Goal: Information Seeking & Learning: Learn about a topic

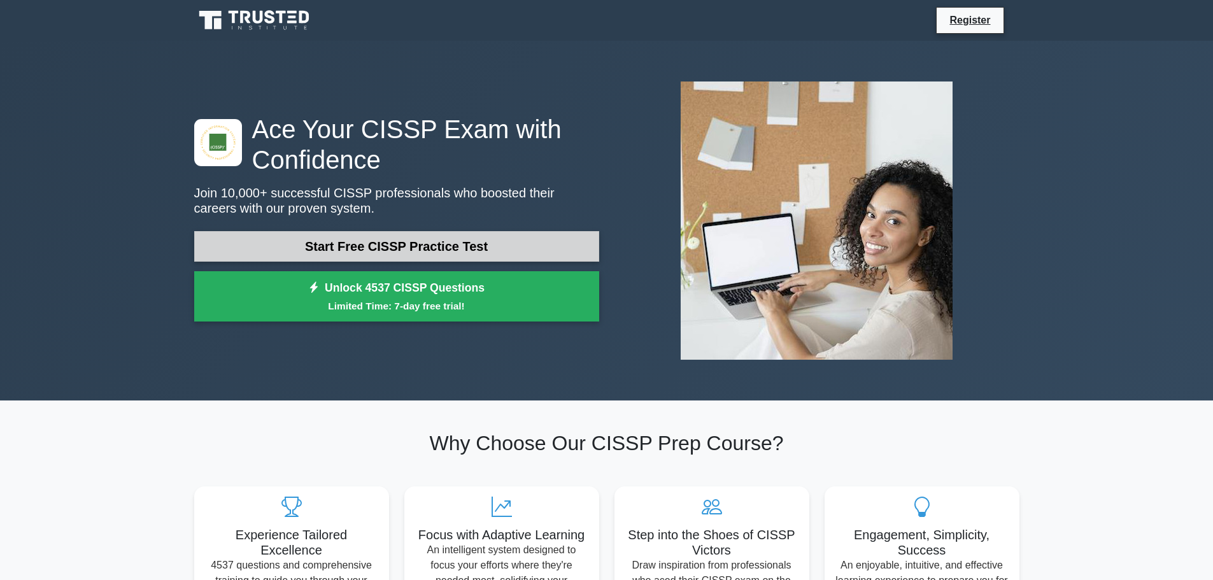
click at [373, 244] on link "Start Free CISSP Practice Test" at bounding box center [396, 246] width 405 height 31
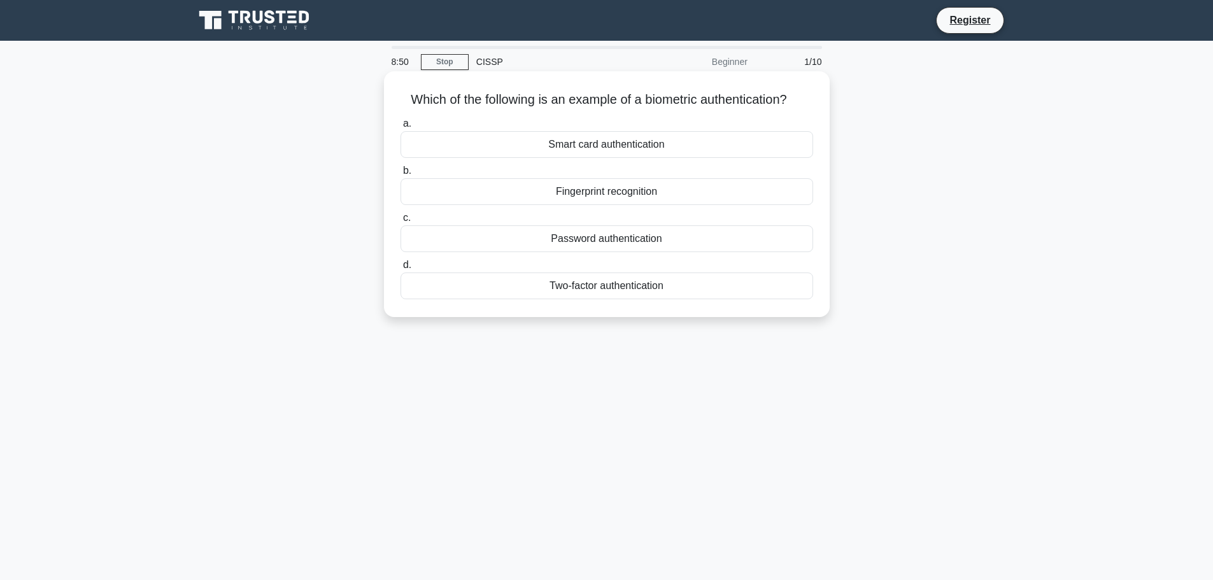
click at [565, 185] on div "Fingerprint recognition" at bounding box center [606, 191] width 413 height 27
click at [400, 175] on input "b. Fingerprint recognition" at bounding box center [400, 171] width 0 height 8
click at [583, 240] on div "Authorization" at bounding box center [606, 238] width 413 height 27
click at [400, 222] on input "c. Authorization" at bounding box center [400, 218] width 0 height 8
click at [627, 148] on div "Secure service" at bounding box center [606, 144] width 413 height 27
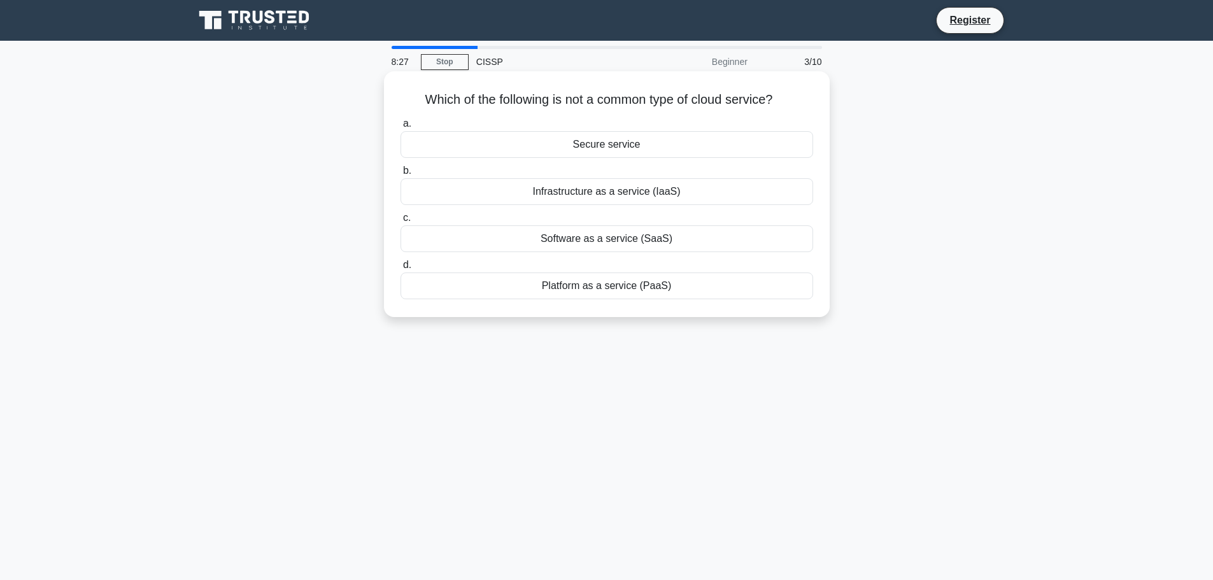
click at [400, 128] on input "a. Secure service" at bounding box center [400, 124] width 0 height 8
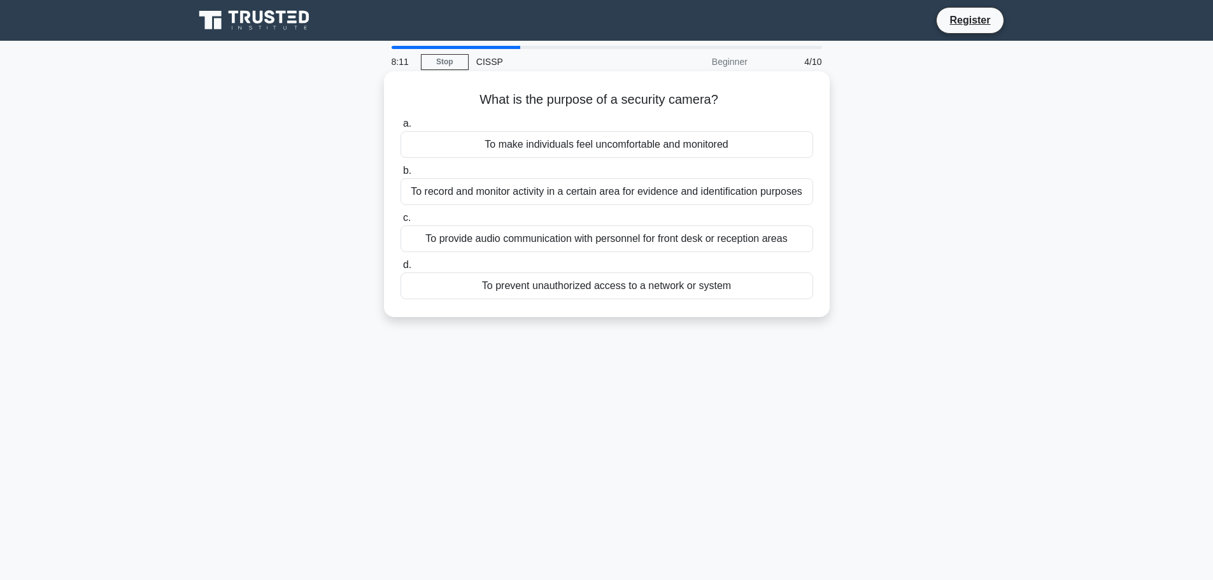
click at [535, 240] on div "To provide audio communication with personnel for front desk or reception areas" at bounding box center [606, 238] width 413 height 27
click at [400, 222] on input "c. To provide audio communication with personnel for front desk or reception ar…" at bounding box center [400, 218] width 0 height 8
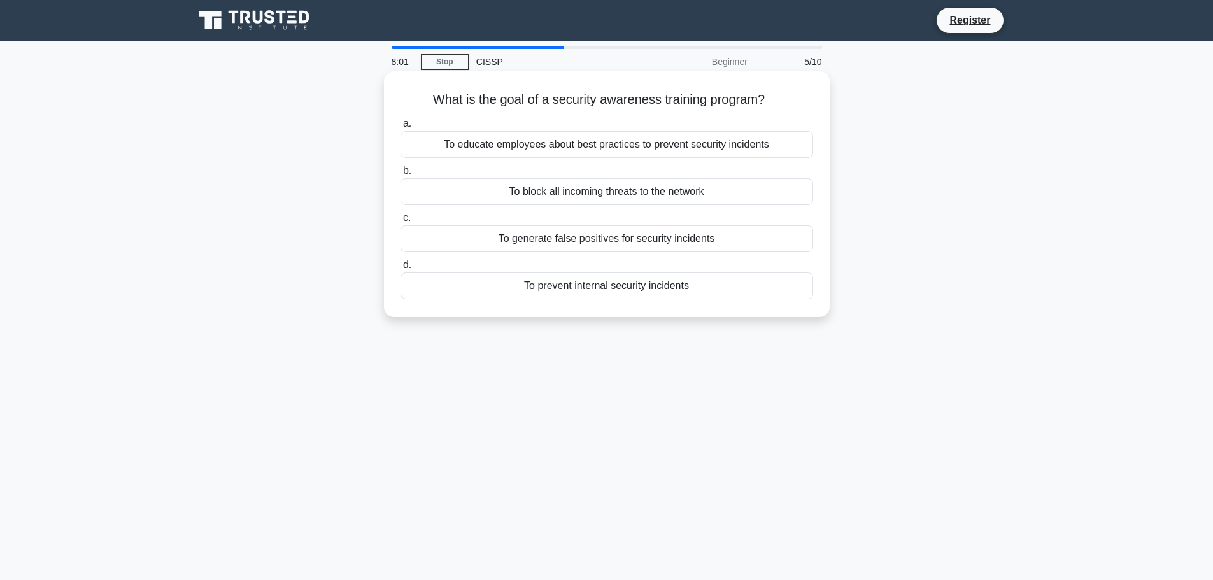
click at [532, 150] on div "To educate employees about best practices to prevent security incidents" at bounding box center [606, 144] width 413 height 27
click at [400, 128] on input "a. To educate employees about best practices to prevent security incidents" at bounding box center [400, 124] width 0 height 8
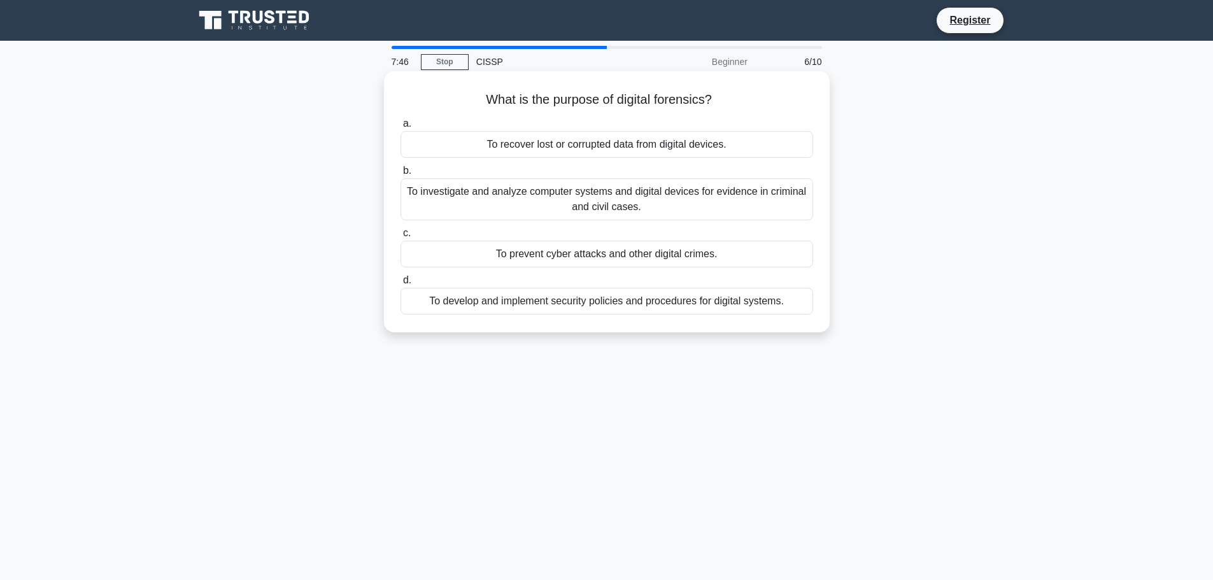
click at [553, 195] on div "To investigate and analyze computer systems and digital devices for evidence in…" at bounding box center [606, 199] width 413 height 42
click at [400, 175] on input "b. To investigate and analyze computer systems and digital devices for evidence…" at bounding box center [400, 171] width 0 height 8
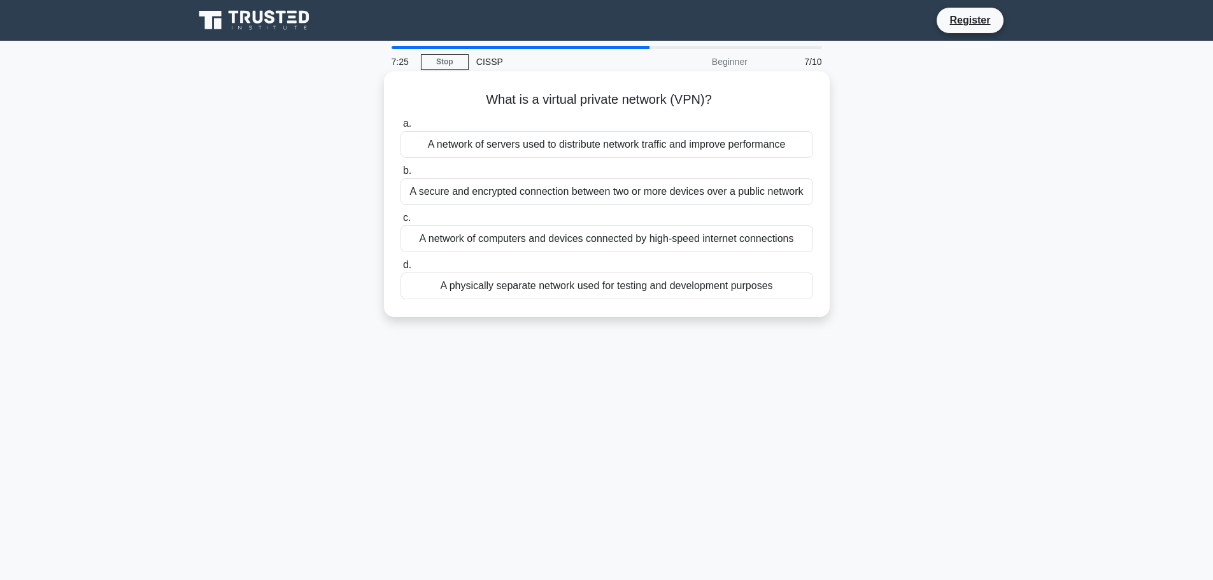
click at [531, 195] on div "A secure and encrypted connection between two or more devices over a public net…" at bounding box center [606, 191] width 413 height 27
click at [400, 175] on input "b. A secure and encrypted connection between two or more devices over a public …" at bounding box center [400, 171] width 0 height 8
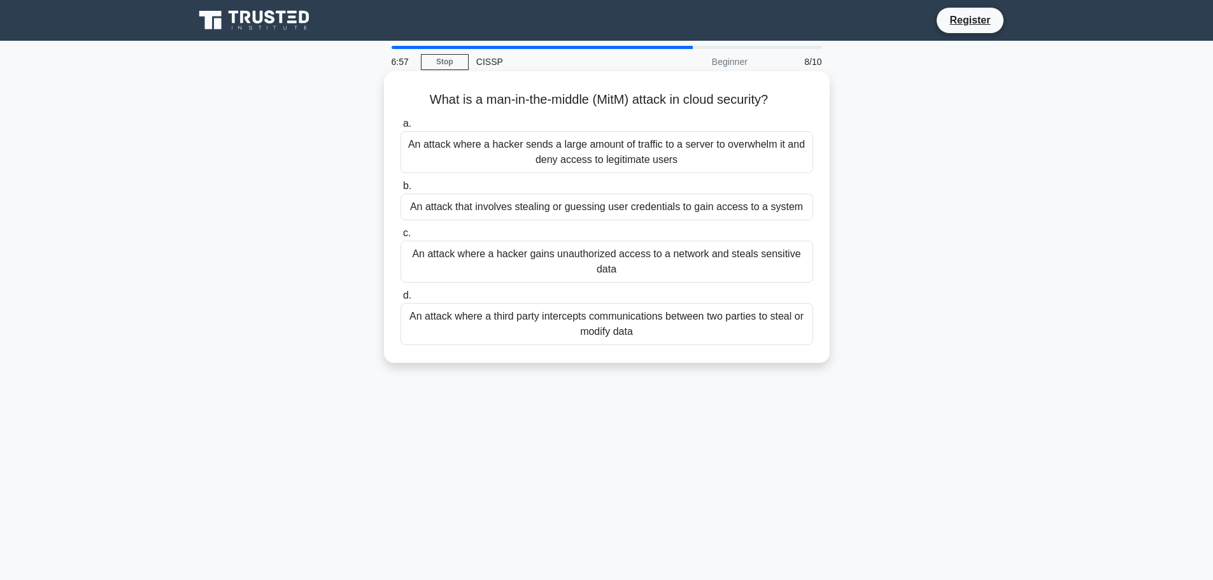
click at [626, 327] on div "An attack where a third party intercepts communications between two parties to …" at bounding box center [606, 324] width 413 height 42
click at [400, 300] on input "d. An attack where a third party intercepts communications between two parties …" at bounding box center [400, 296] width 0 height 8
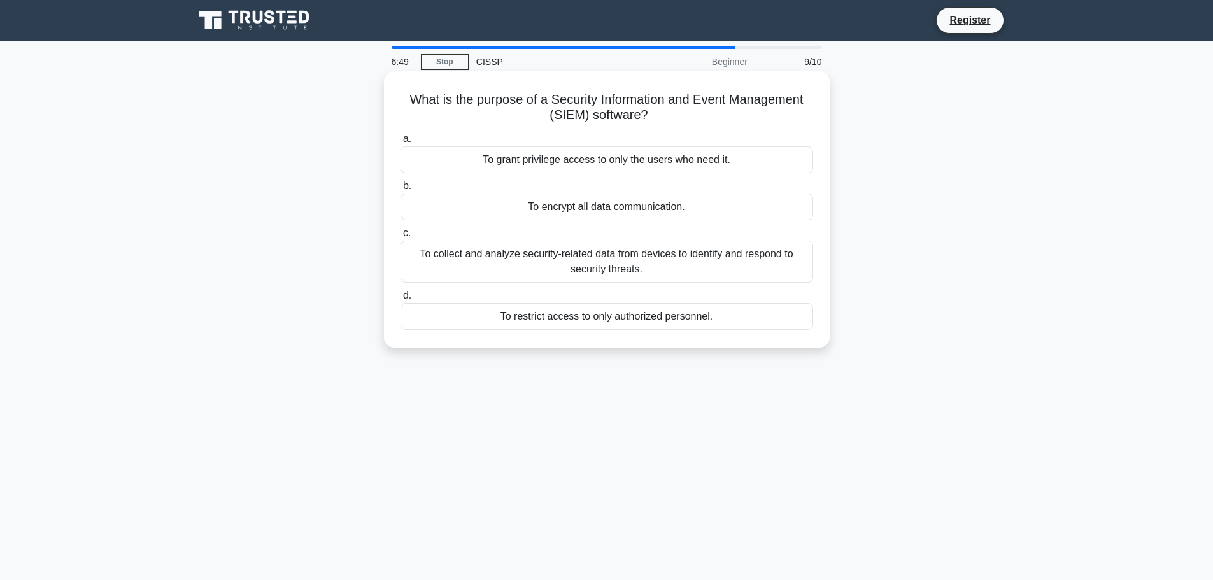
click at [619, 261] on div "To collect and analyze security-related data from devices to identify and respo…" at bounding box center [606, 262] width 413 height 42
click at [400, 237] on input "c. To collect and analyze security-related data from devices to identify and re…" at bounding box center [400, 233] width 0 height 8
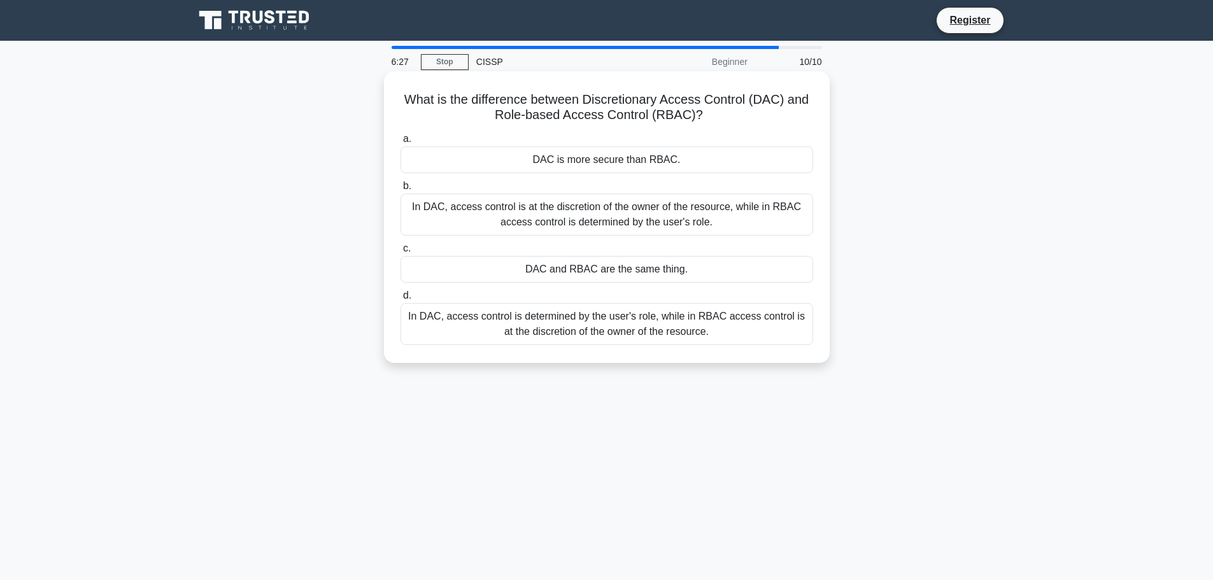
click at [573, 219] on div "In DAC, access control is at the discretion of the owner of the resource, while…" at bounding box center [606, 215] width 413 height 42
click at [400, 190] on input "b. In DAC, access control is at the discretion of the owner of the resource, wh…" at bounding box center [400, 186] width 0 height 8
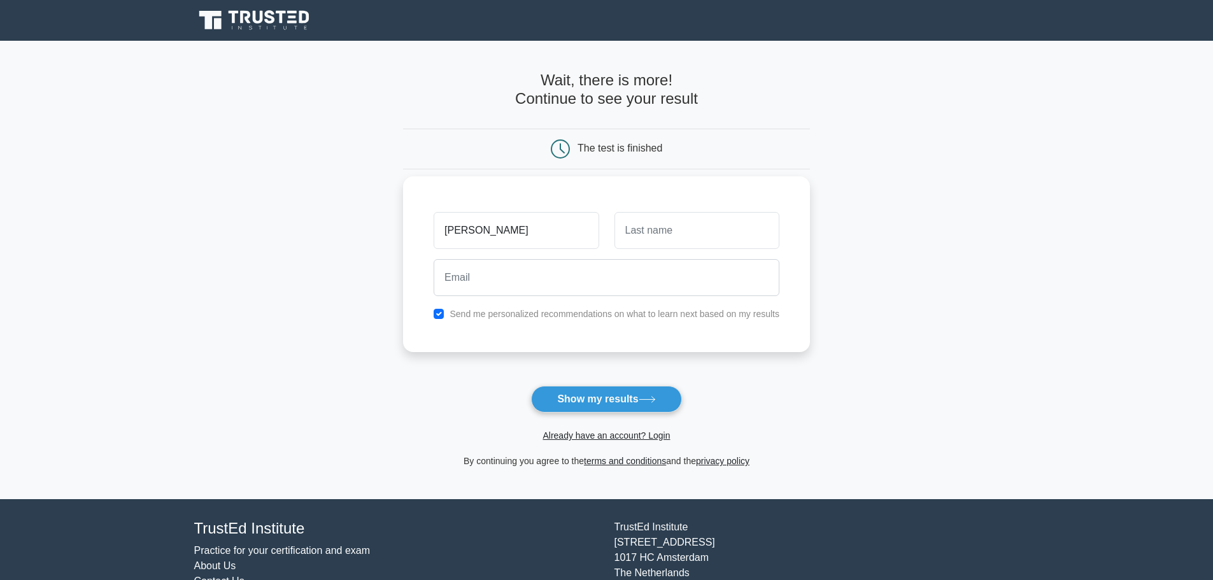
type input "[PERSON_NAME]"
type input "Basha"
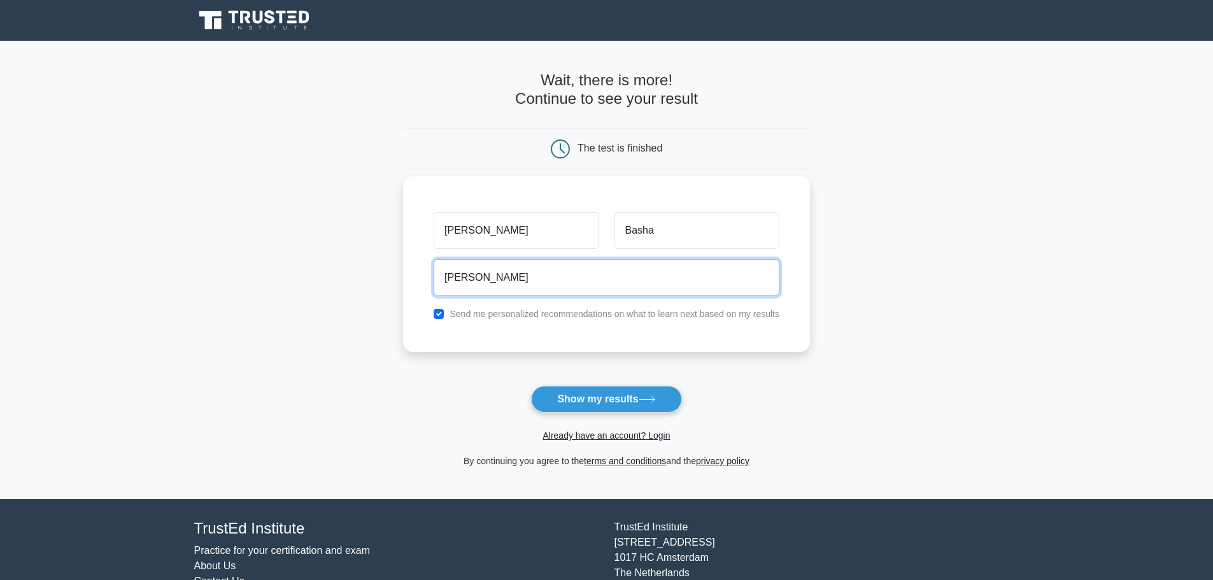
type input "[EMAIL_ADDRESS][DOMAIN_NAME]"
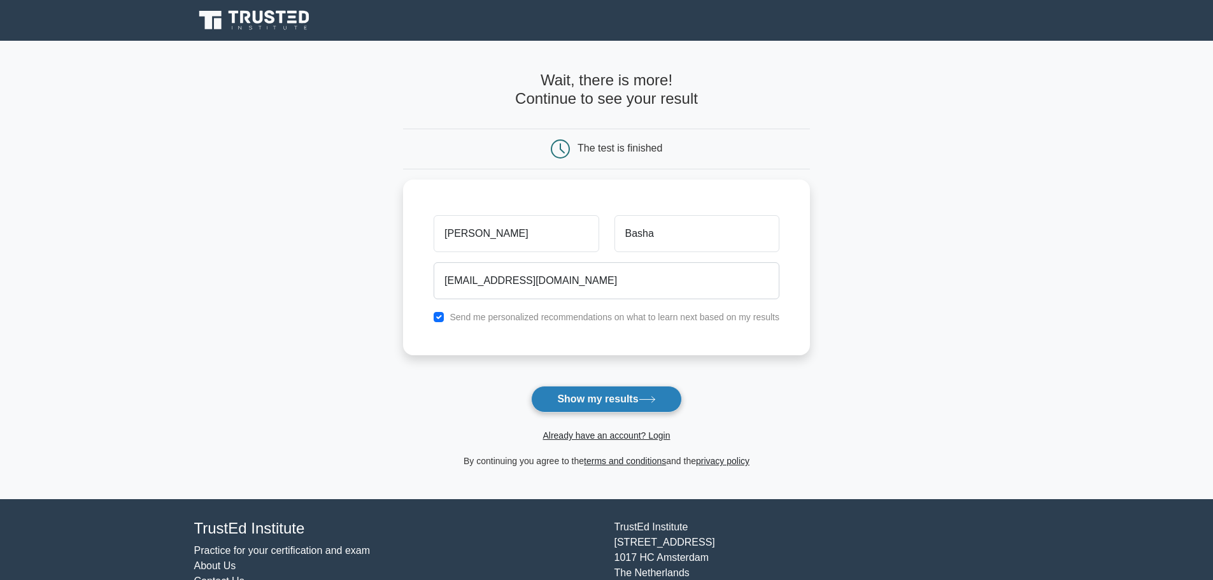
click at [579, 402] on button "Show my results" at bounding box center [606, 399] width 150 height 27
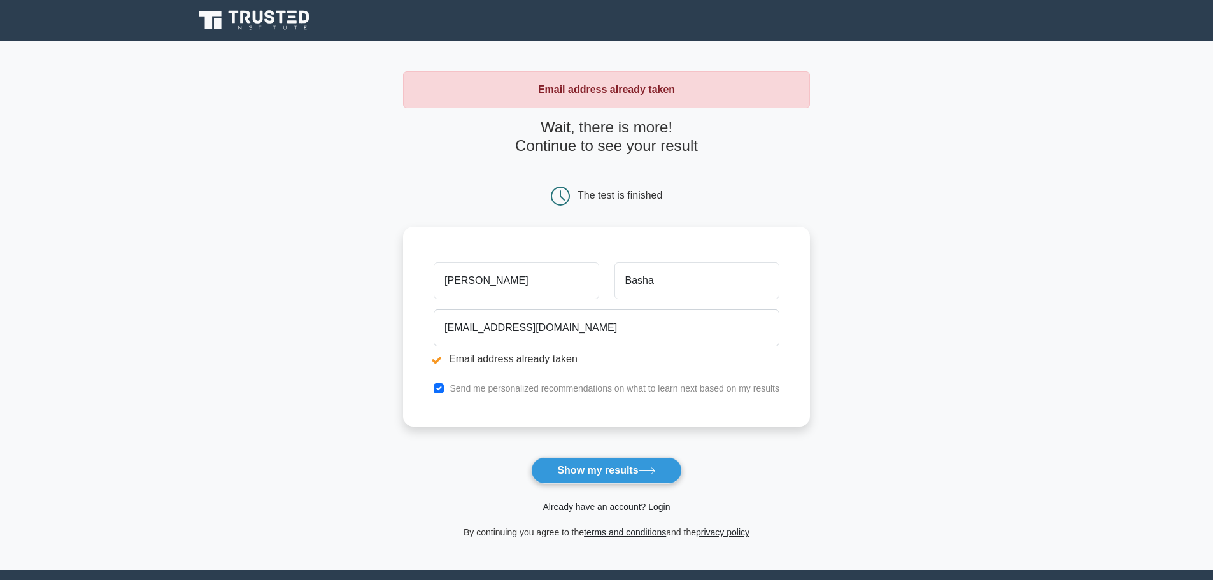
click at [613, 504] on link "Already have an account? Login" at bounding box center [605, 507] width 127 height 10
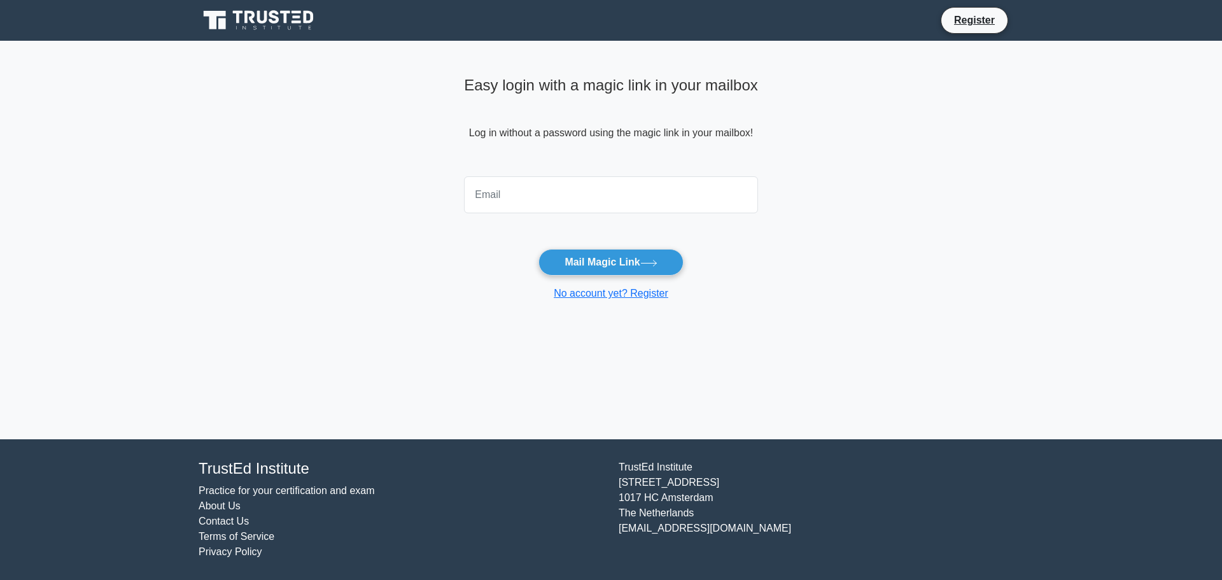
click at [544, 183] on input "email" at bounding box center [611, 194] width 294 height 37
type input "[EMAIL_ADDRESS][DOMAIN_NAME]"
click at [656, 265] on icon at bounding box center [648, 263] width 17 height 7
